Goal: Navigation & Orientation: Find specific page/section

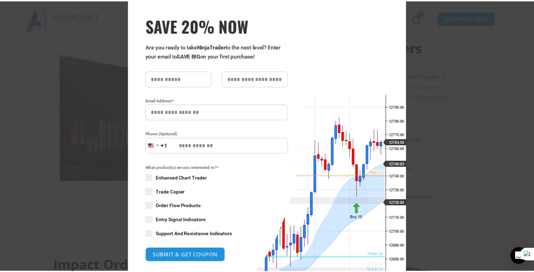
scroll to position [70, 0]
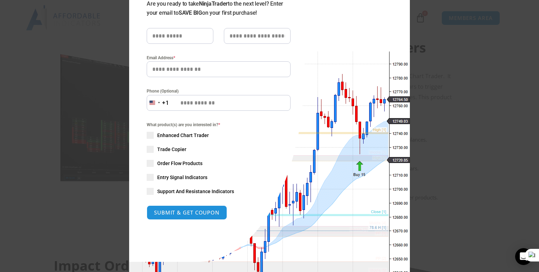
click at [455, 133] on div "Close this module SAVE 20% NOW Are you ready to take NinjaTrader to the next le…" at bounding box center [269, 136] width 539 height 272
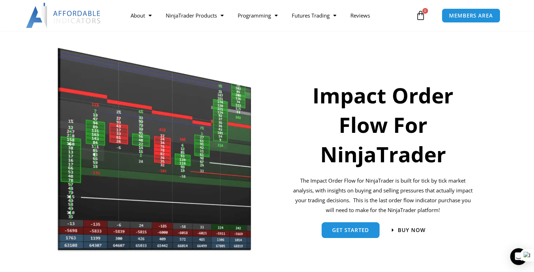
scroll to position [0, 0]
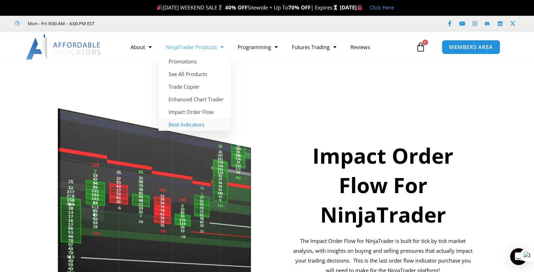
click at [192, 123] on link "Best Indicators" at bounding box center [195, 124] width 72 height 13
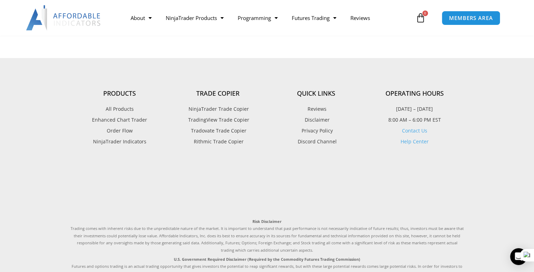
scroll to position [1775, 0]
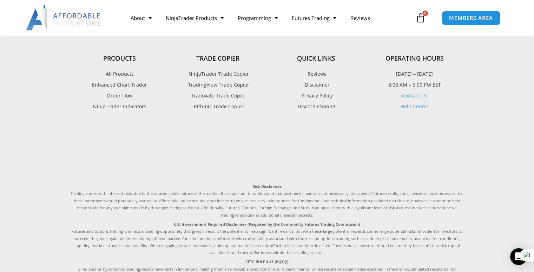
click at [136, 102] on span "NinjaTrader Indicators" at bounding box center [119, 106] width 53 height 9
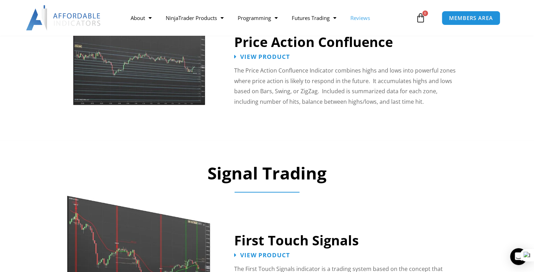
scroll to position [933, 0]
